Goal: Information Seeking & Learning: Compare options

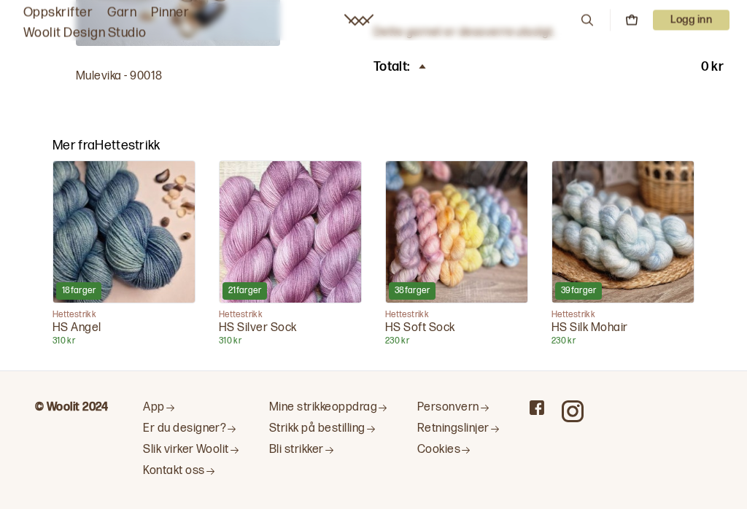
scroll to position [745, 0]
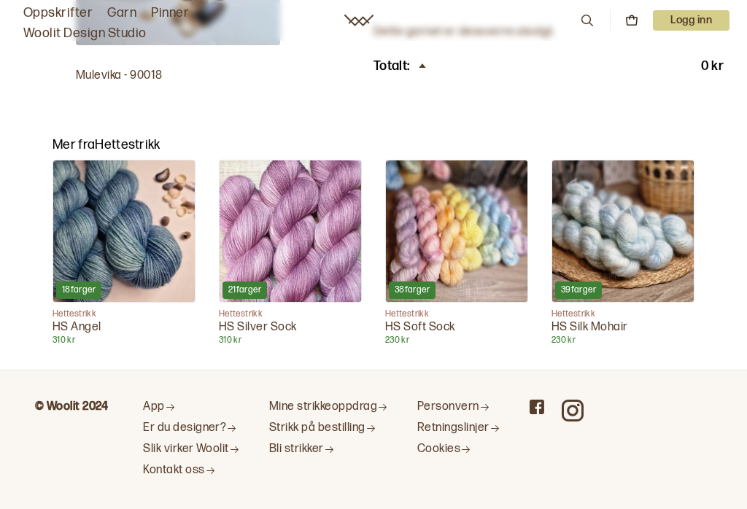
click at [121, 229] on img at bounding box center [123, 230] width 141 height 141
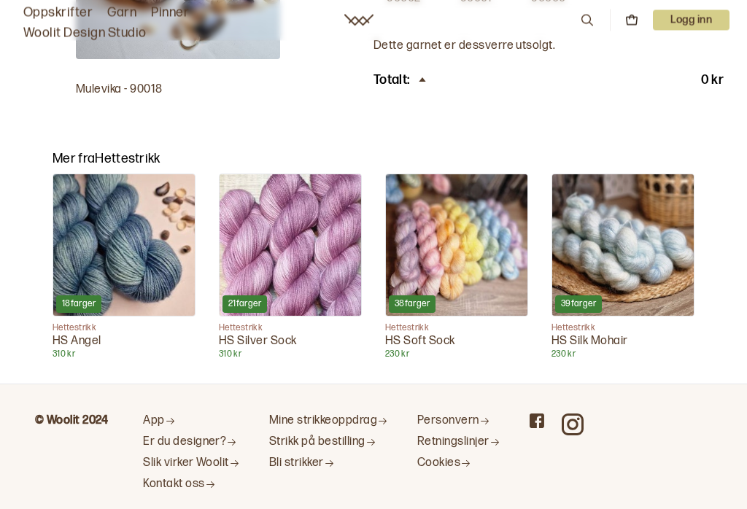
scroll to position [745, 0]
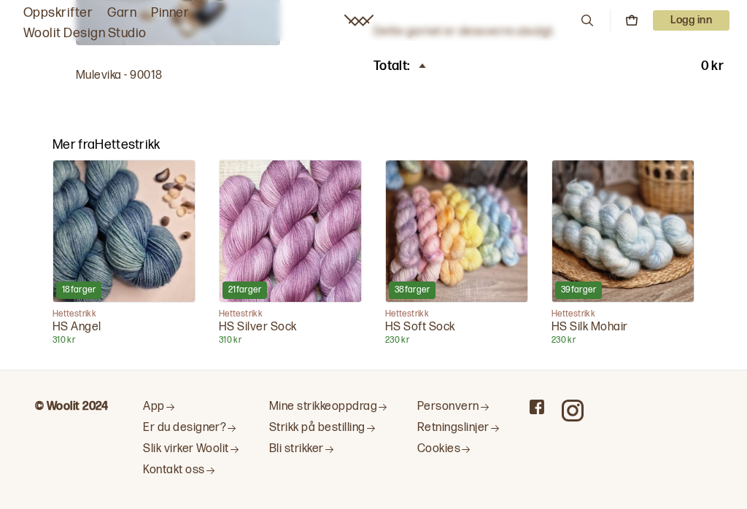
click at [473, 214] on img at bounding box center [456, 230] width 141 height 141
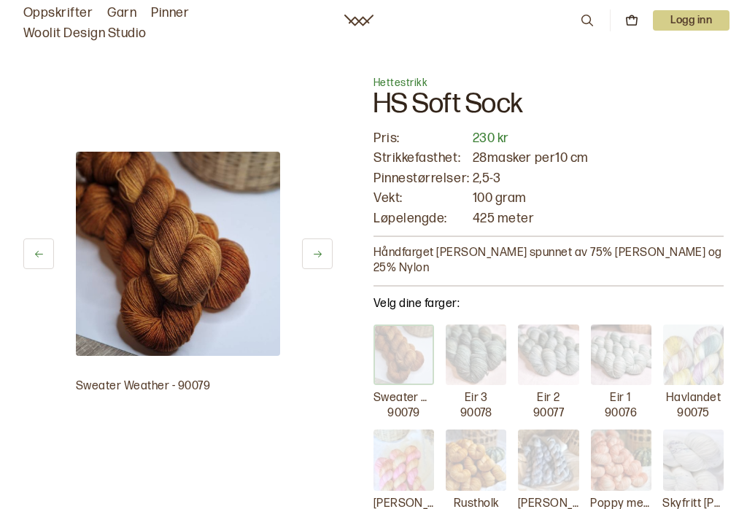
scroll to position [129, 0]
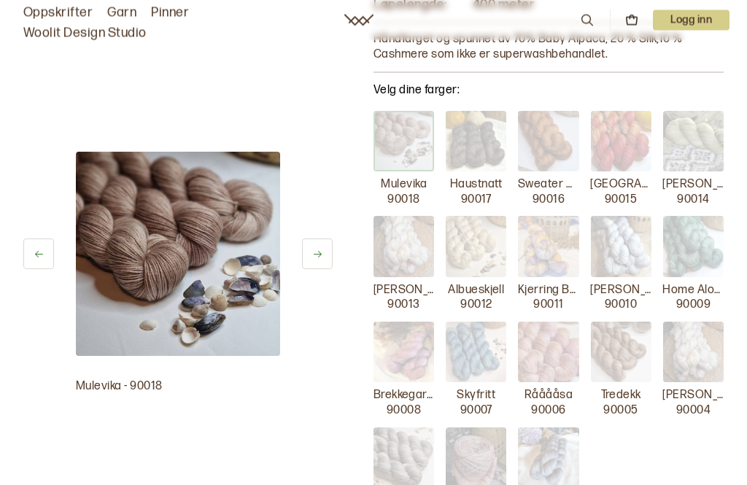
scroll to position [217, 0]
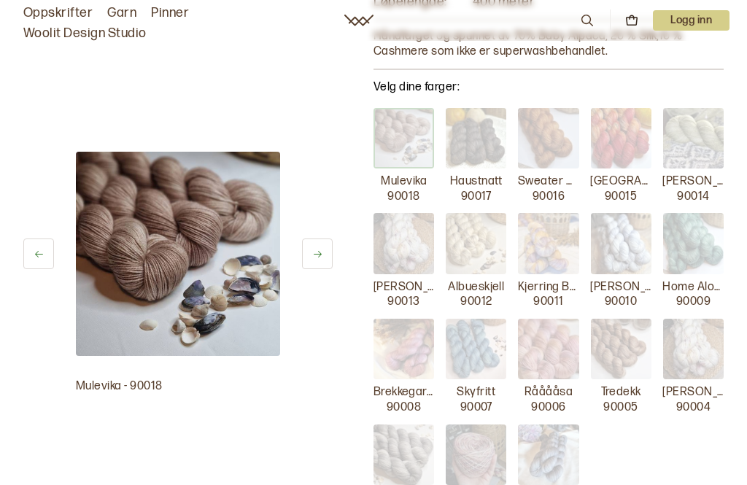
click at [478, 141] on img at bounding box center [476, 138] width 61 height 61
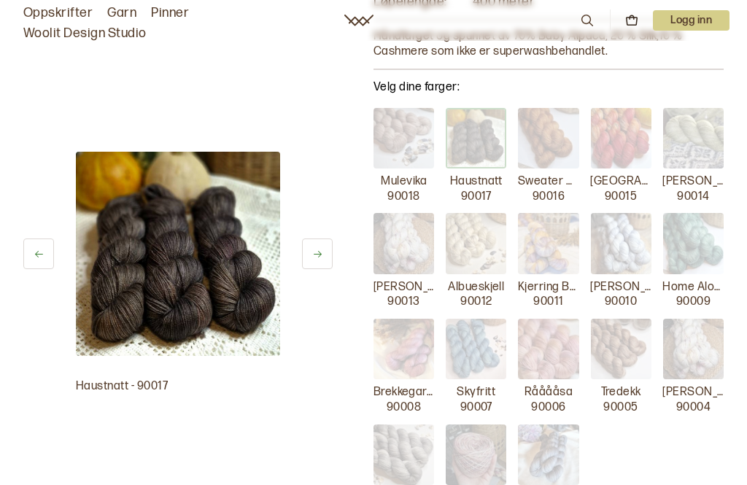
click at [554, 154] on img at bounding box center [548, 138] width 61 height 61
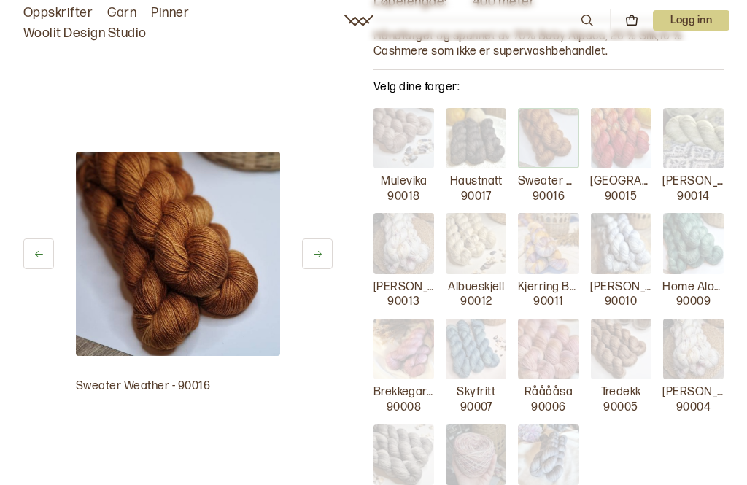
click at [621, 144] on img at bounding box center [621, 138] width 61 height 61
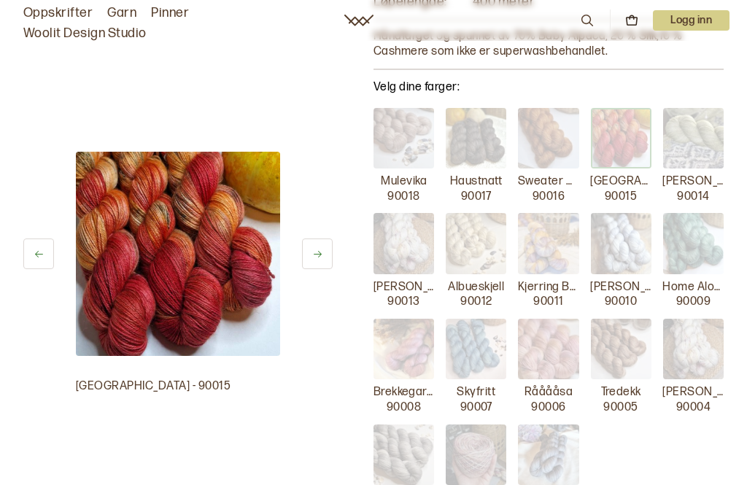
click at [702, 142] on img at bounding box center [693, 138] width 61 height 61
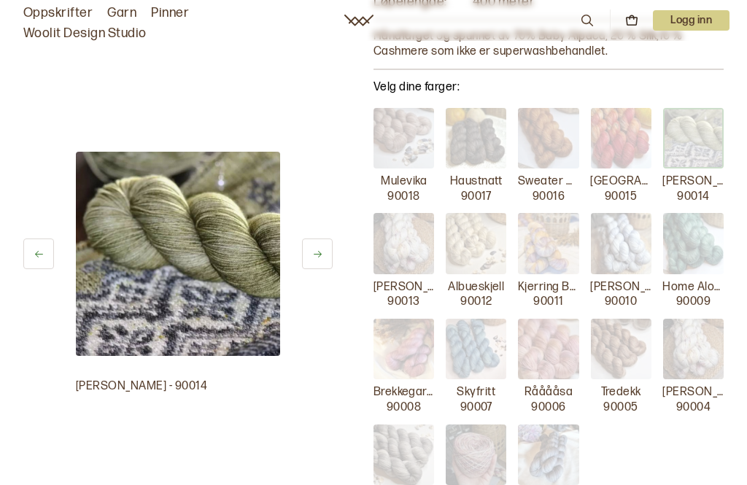
click at [411, 253] on img at bounding box center [403, 243] width 61 height 61
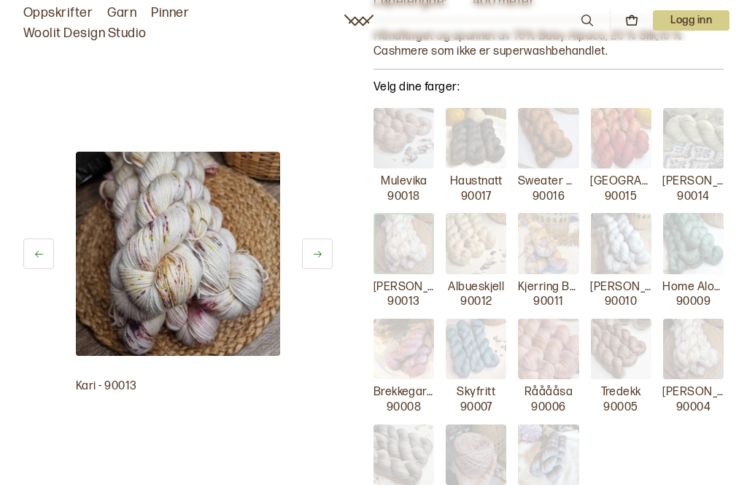
click at [483, 252] on img at bounding box center [476, 243] width 61 height 61
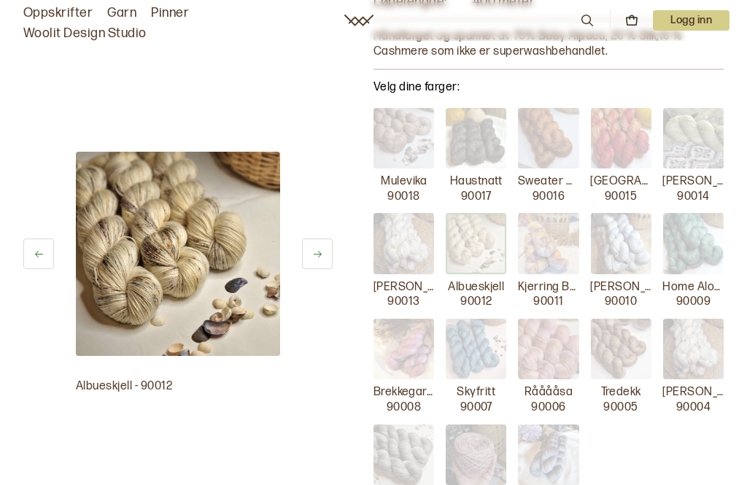
click at [548, 251] on img at bounding box center [548, 243] width 61 height 61
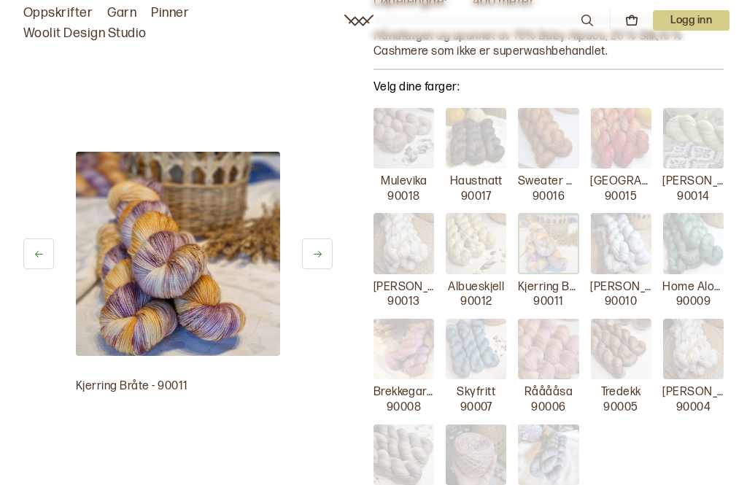
click at [617, 252] on img at bounding box center [621, 243] width 61 height 61
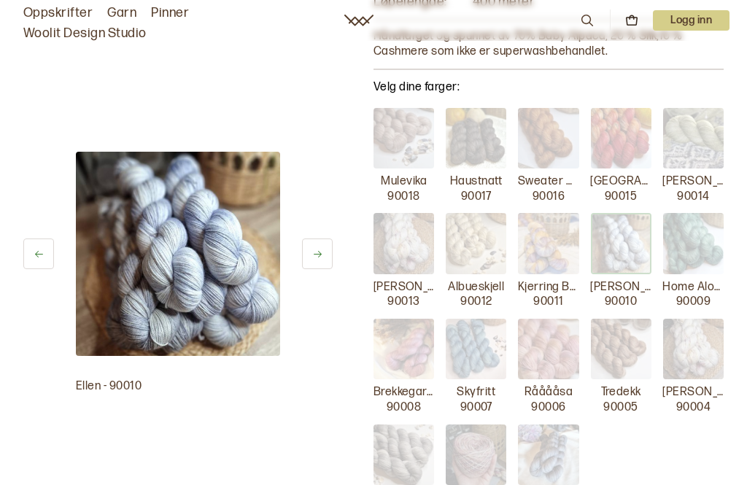
click at [704, 244] on img at bounding box center [693, 243] width 61 height 61
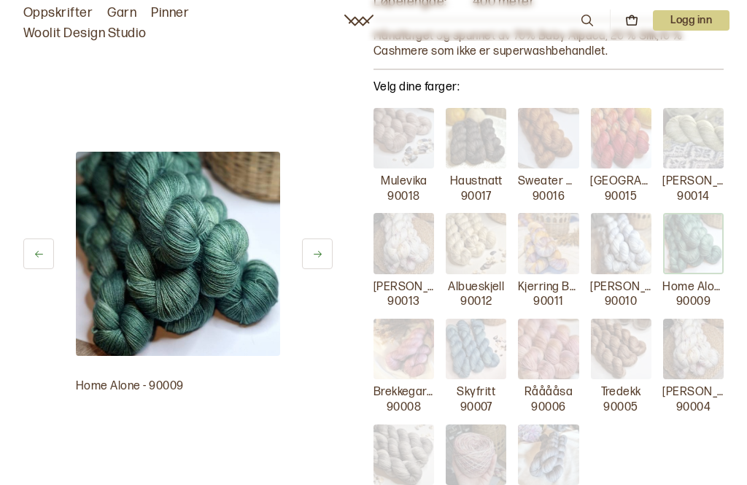
click at [697, 351] on img at bounding box center [693, 349] width 61 height 61
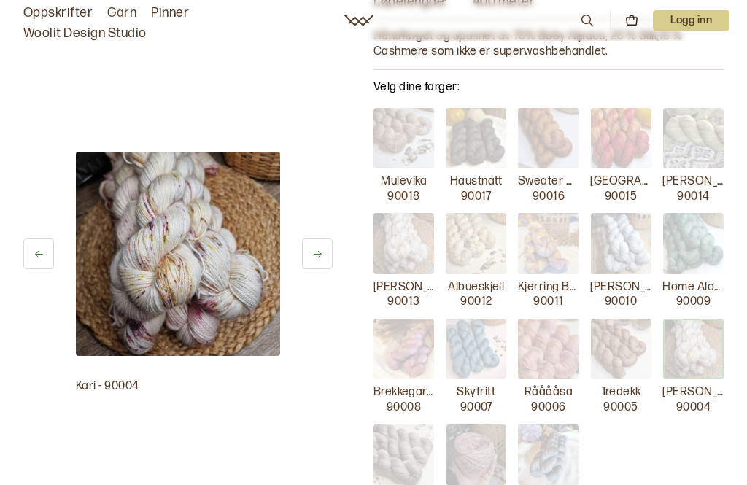
click at [625, 356] on img at bounding box center [621, 349] width 61 height 61
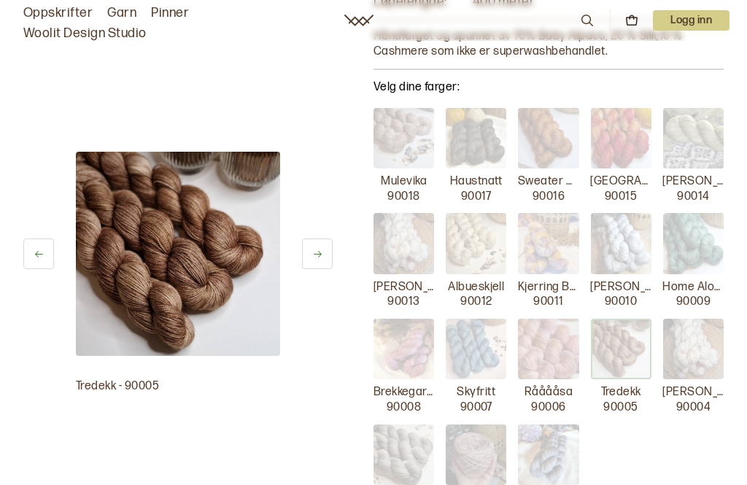
click at [551, 362] on img at bounding box center [548, 349] width 61 height 61
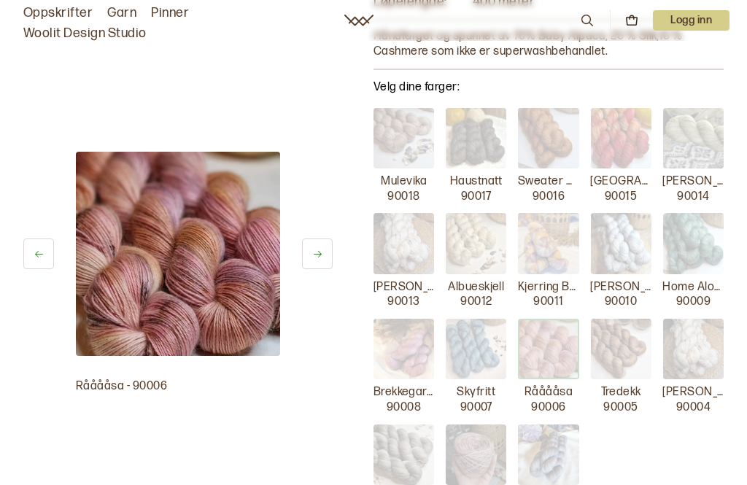
click at [483, 356] on img at bounding box center [476, 349] width 61 height 61
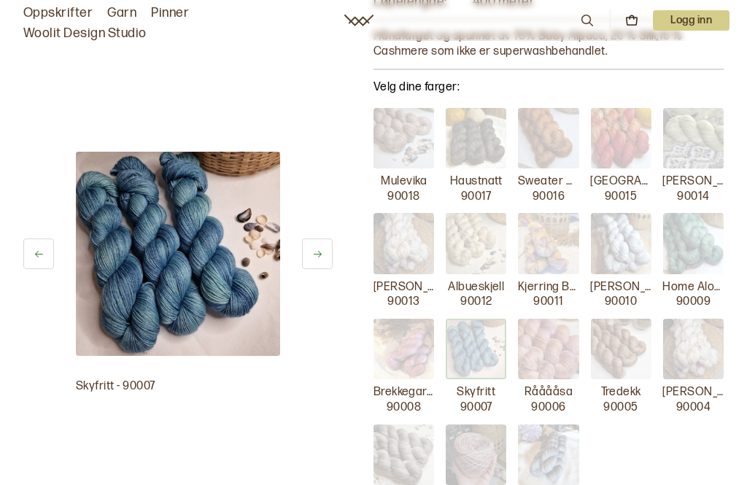
click at [400, 362] on img at bounding box center [403, 349] width 61 height 61
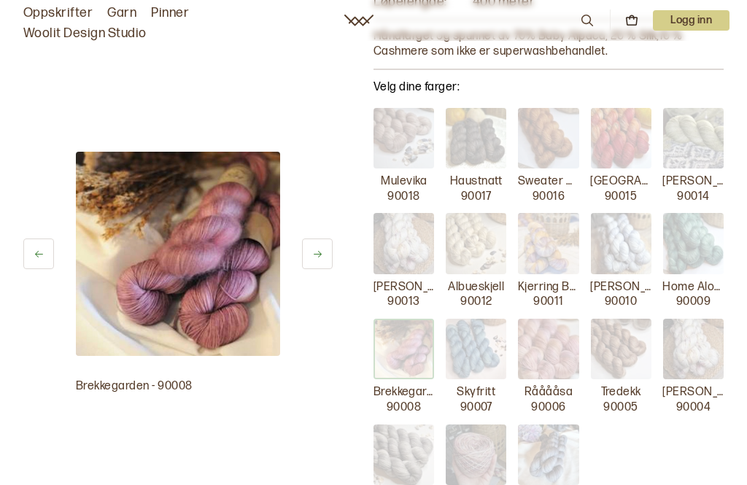
click at [406, 464] on img at bounding box center [403, 454] width 61 height 61
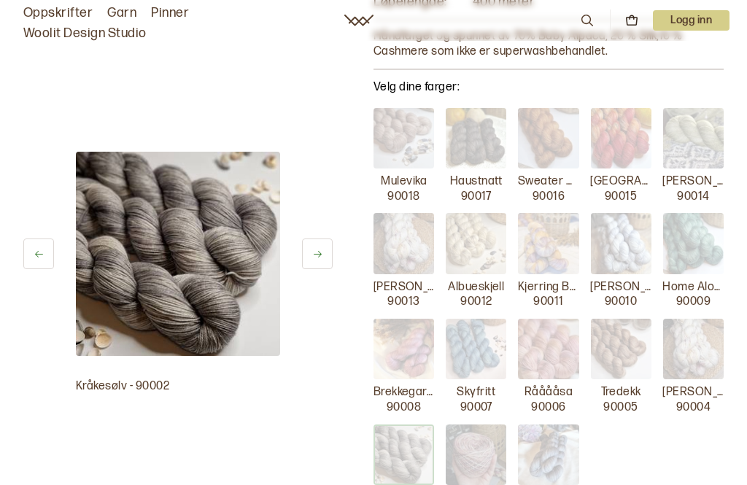
click at [473, 460] on img at bounding box center [476, 454] width 61 height 61
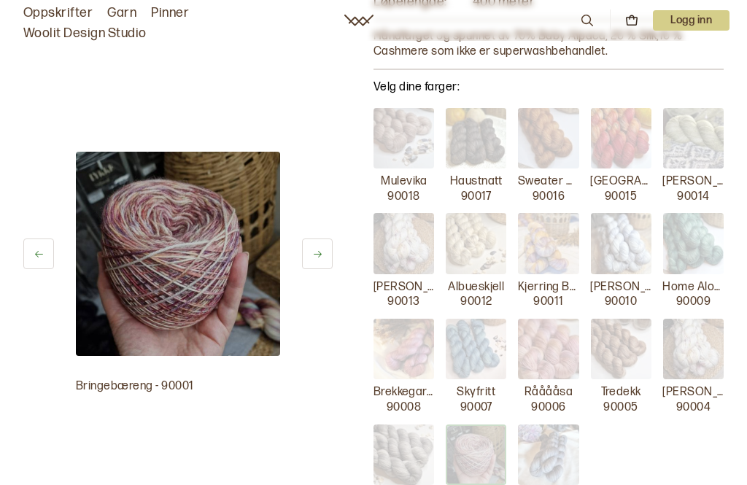
click at [535, 462] on img at bounding box center [548, 454] width 61 height 61
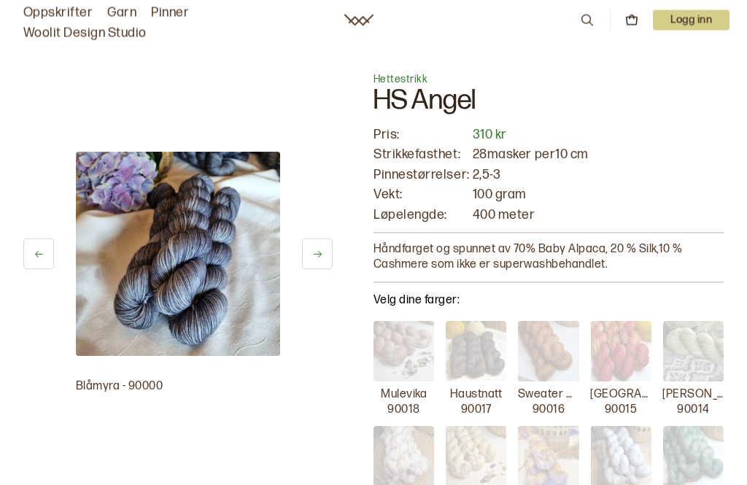
scroll to position [0, 0]
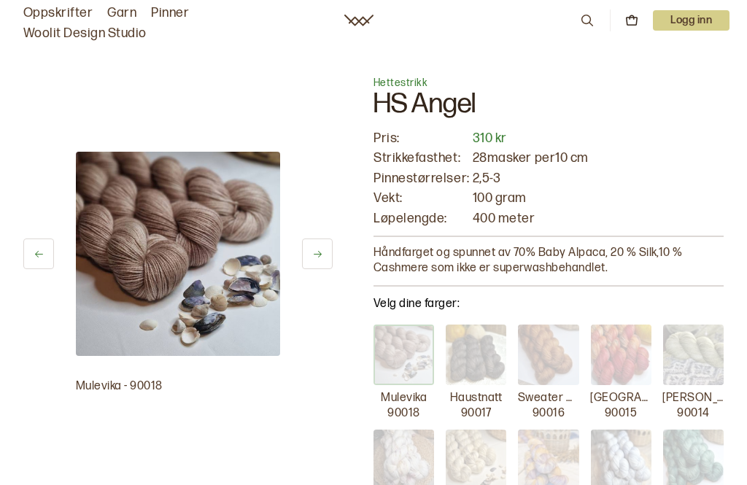
click at [417, 356] on img at bounding box center [403, 354] width 61 height 61
click at [481, 357] on img at bounding box center [476, 354] width 61 height 61
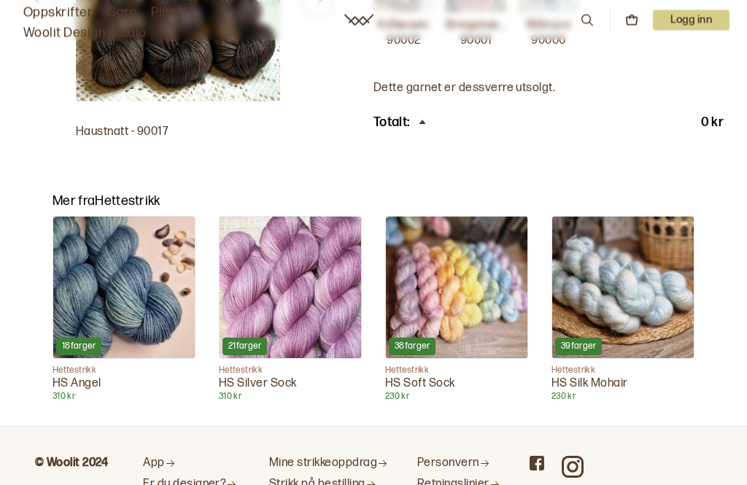
scroll to position [689, 0]
click at [470, 292] on img at bounding box center [456, 287] width 141 height 141
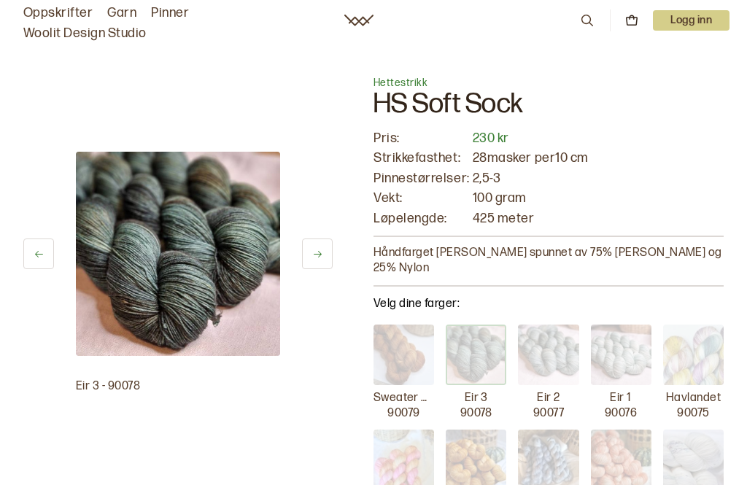
click at [413, 339] on img at bounding box center [403, 354] width 61 height 61
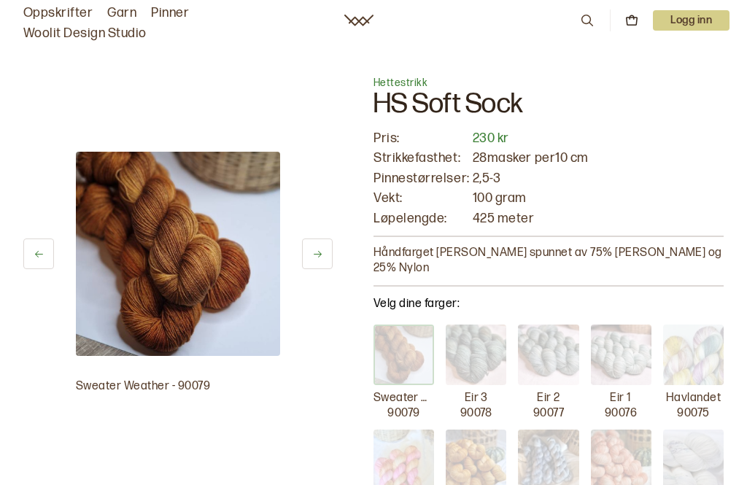
click at [551, 349] on img at bounding box center [548, 354] width 61 height 61
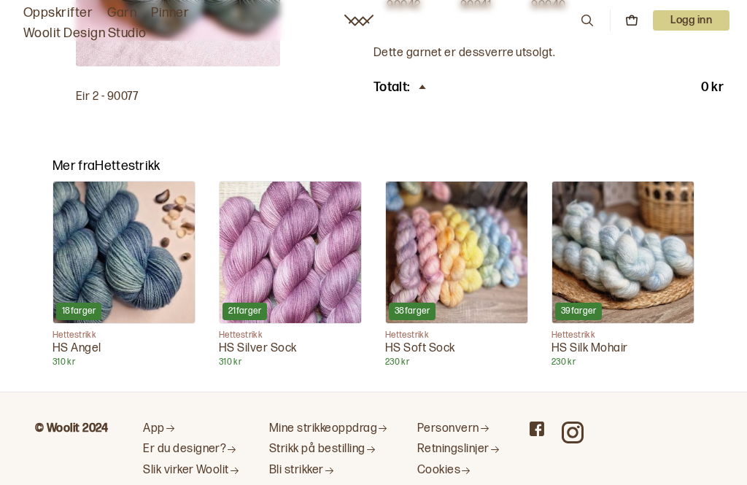
scroll to position [1149, 0]
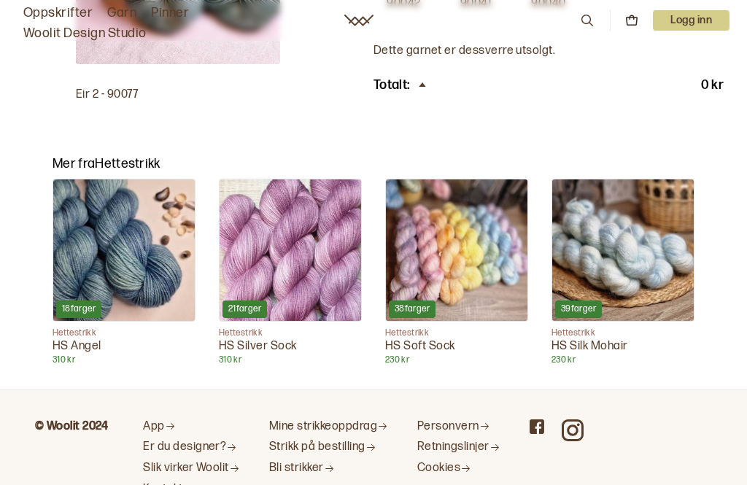
click at [319, 237] on img at bounding box center [289, 249] width 141 height 141
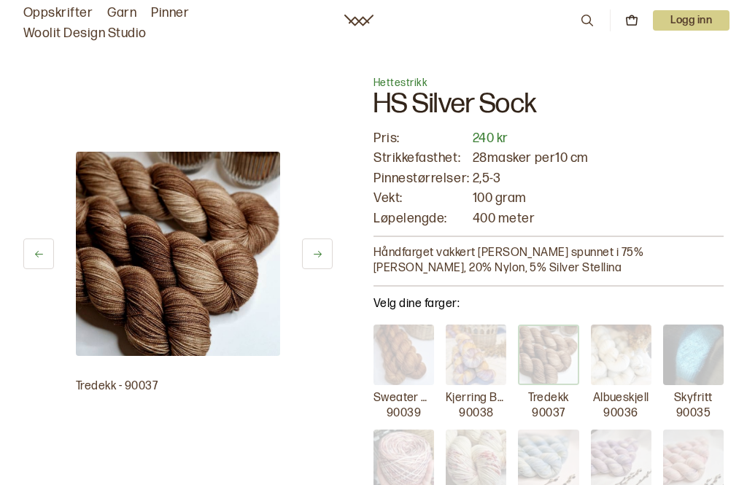
click at [486, 350] on img at bounding box center [476, 354] width 61 height 61
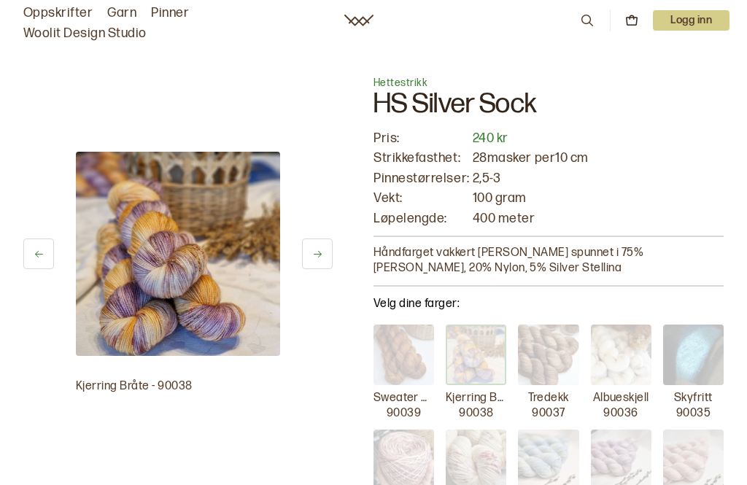
click at [417, 358] on img at bounding box center [403, 354] width 61 height 61
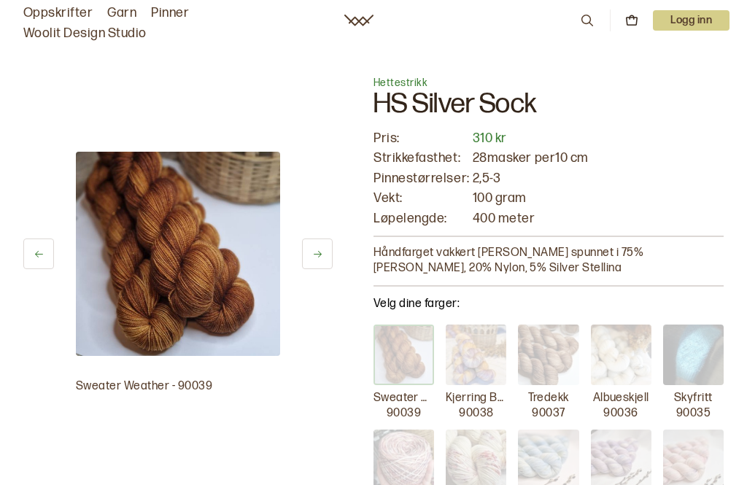
click at [632, 362] on img at bounding box center [621, 354] width 61 height 61
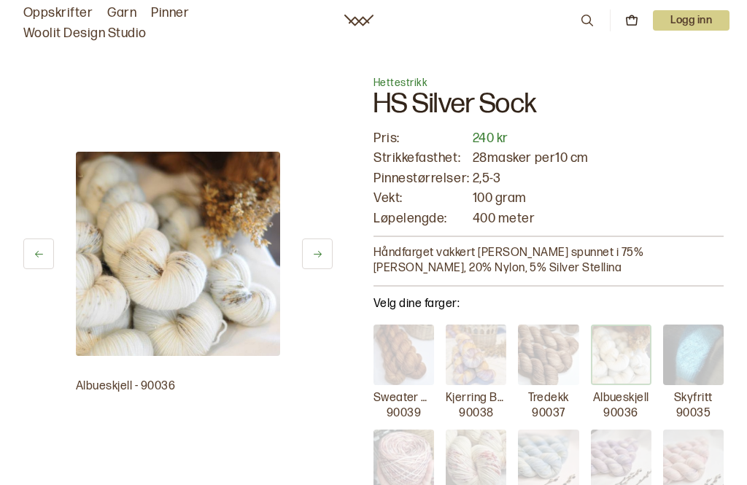
click at [707, 357] on img at bounding box center [693, 354] width 61 height 61
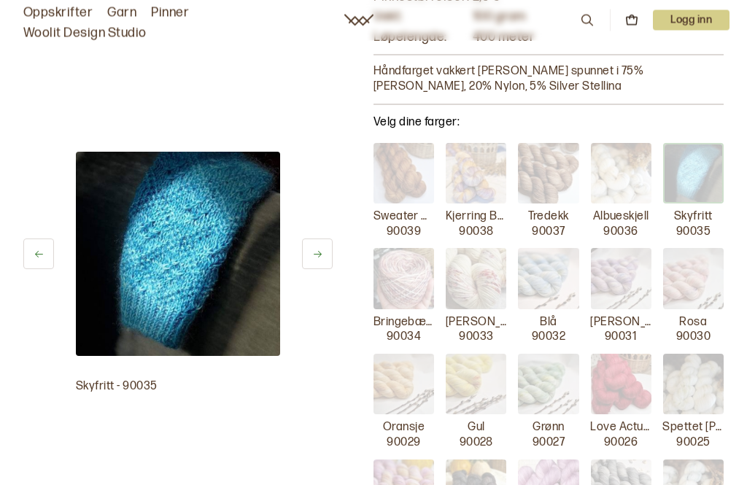
click at [702, 289] on img at bounding box center [693, 279] width 61 height 61
